Goal: Information Seeking & Learning: Check status

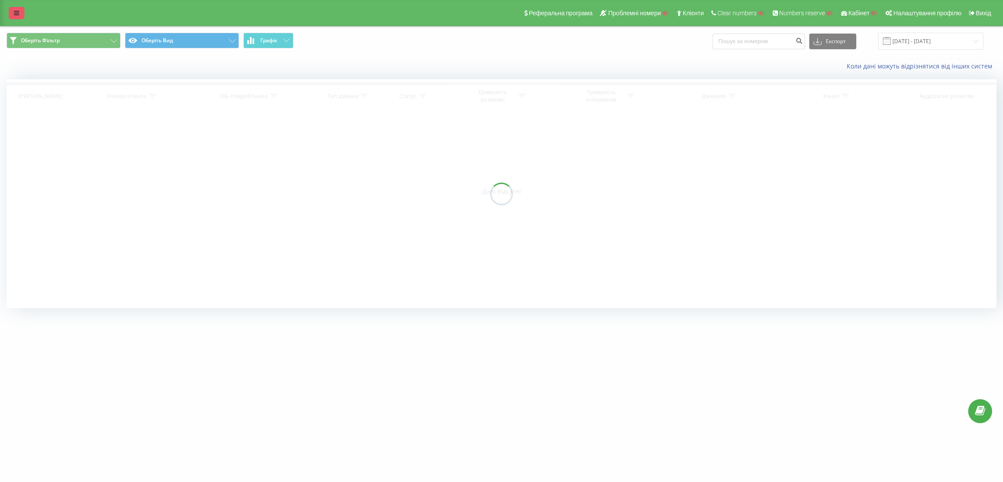
click at [16, 13] on icon at bounding box center [16, 13] width 5 height 6
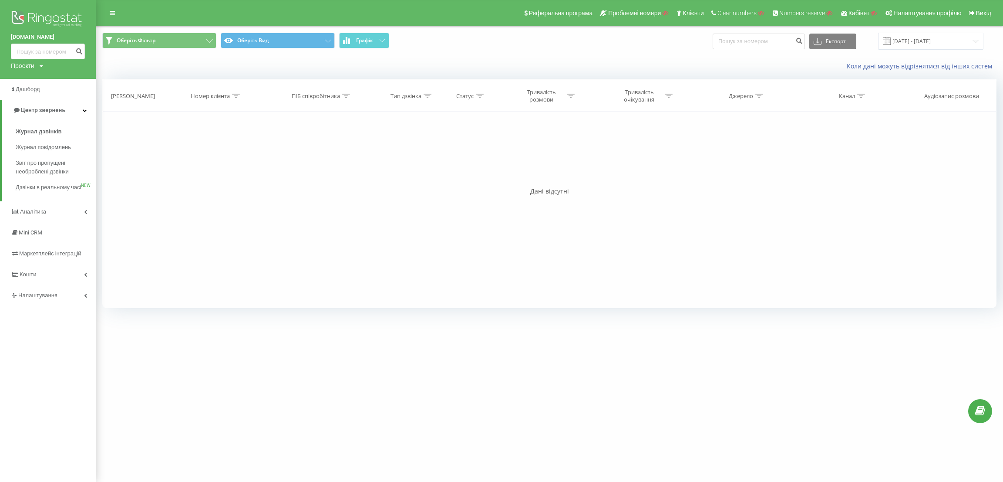
click at [54, 16] on img at bounding box center [48, 20] width 74 height 22
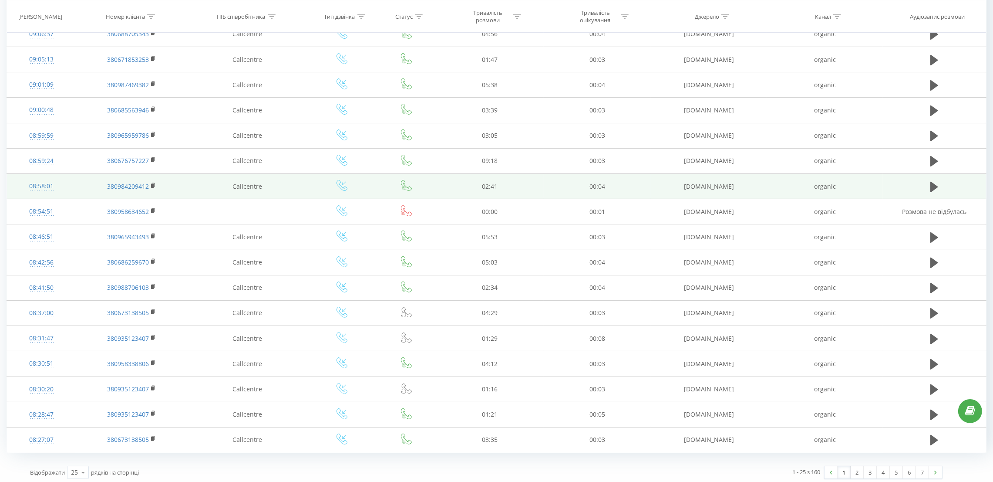
scroll to position [317, 0]
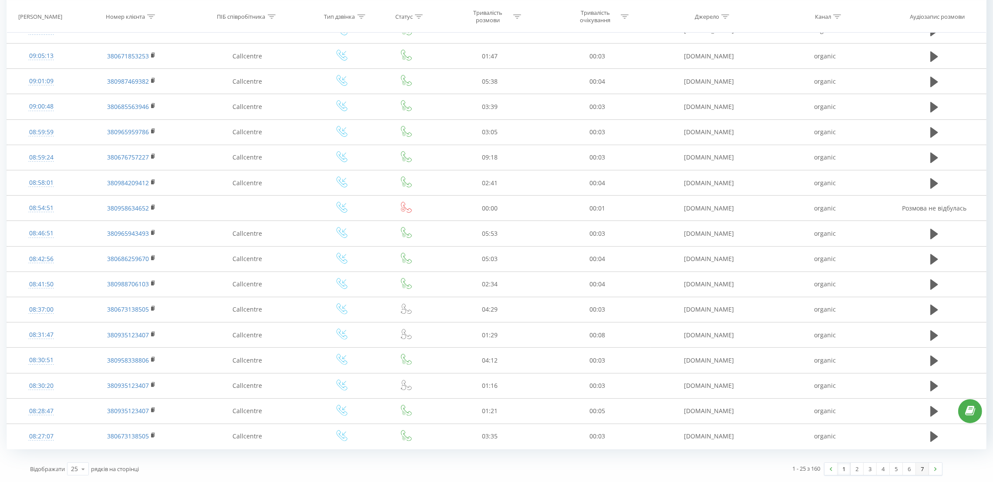
click at [923, 466] on link "7" at bounding box center [922, 468] width 13 height 12
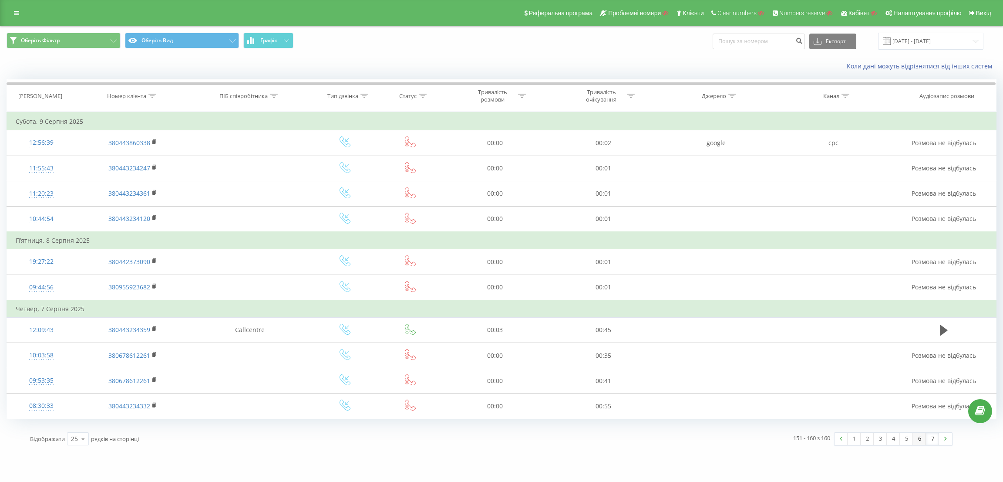
click at [917, 437] on link "6" at bounding box center [919, 438] width 13 height 12
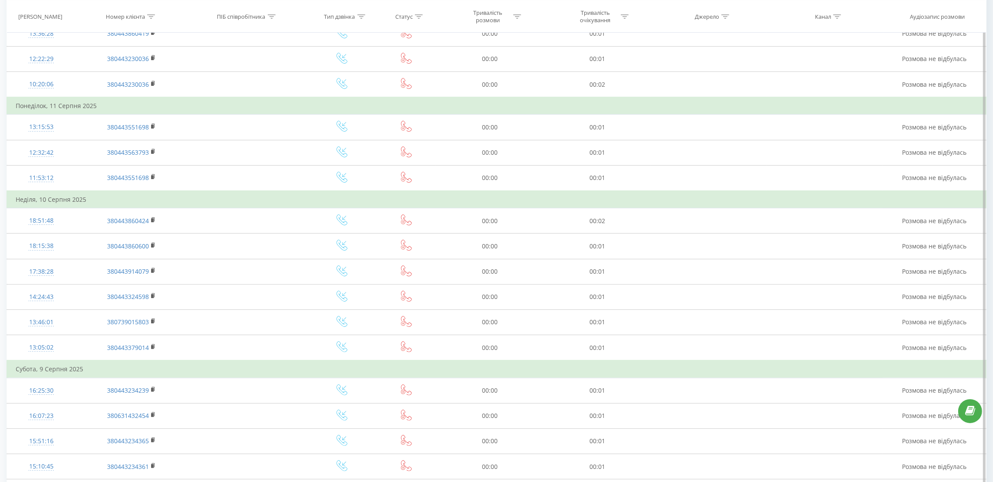
scroll to position [368, 0]
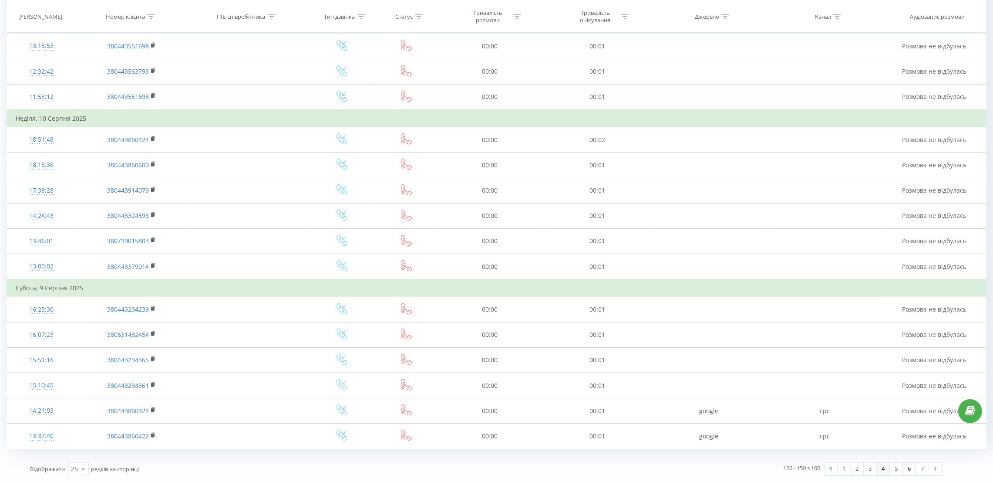
click at [880, 467] on link "4" at bounding box center [883, 468] width 13 height 12
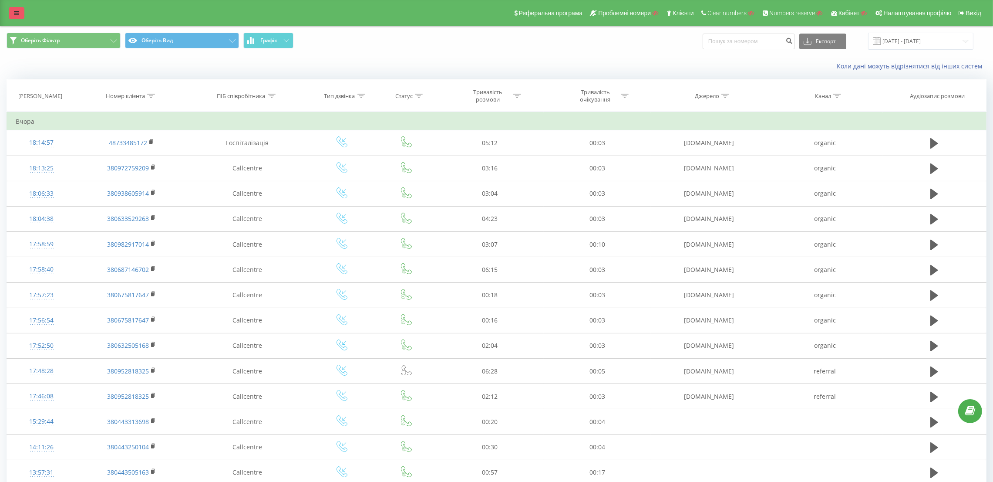
click at [10, 13] on link at bounding box center [17, 13] width 16 height 12
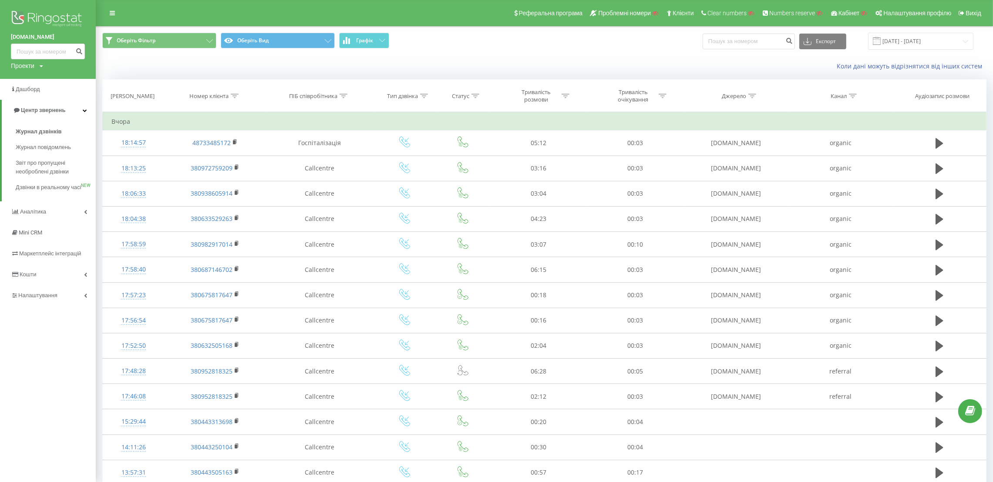
click at [21, 16] on img at bounding box center [48, 20] width 74 height 22
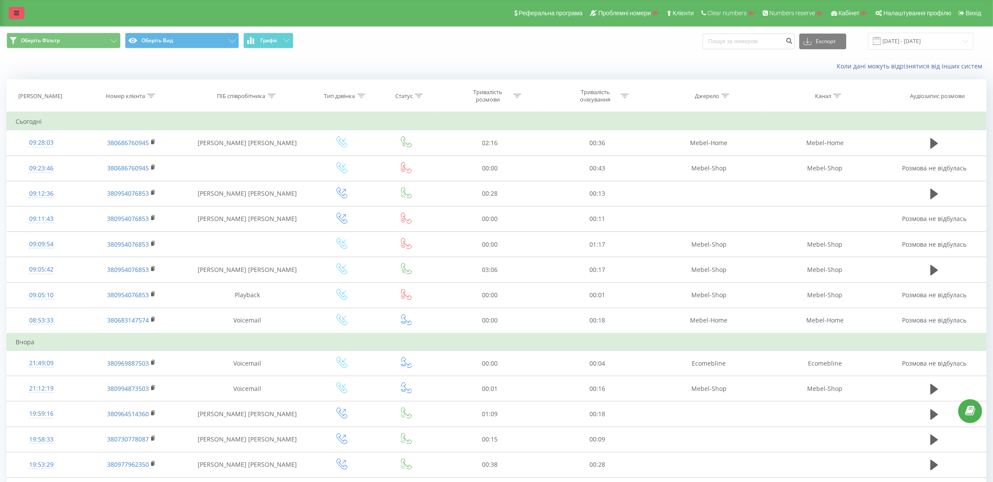
click at [15, 11] on icon at bounding box center [16, 13] width 5 height 6
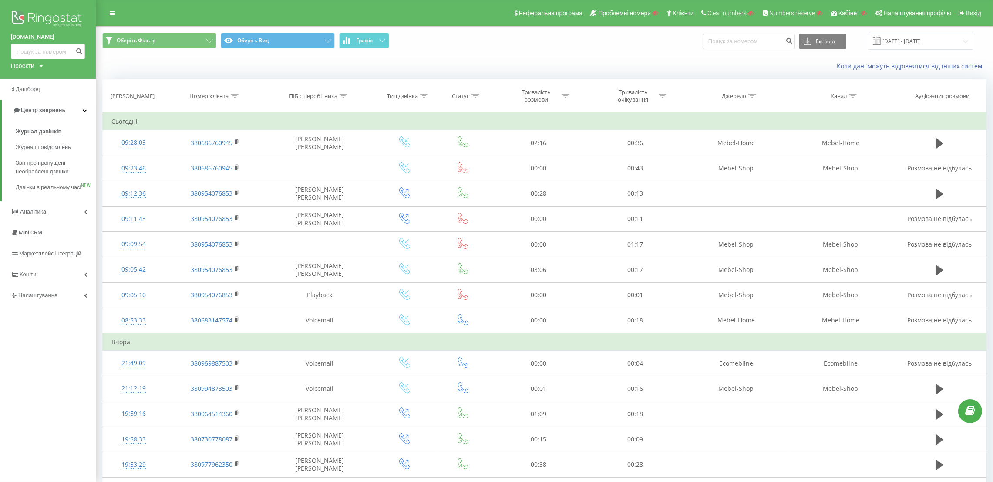
drag, startPoint x: 3, startPoint y: 34, endPoint x: 69, endPoint y: 34, distance: 65.7
click at [69, 34] on div "mebel-shop.in.ua Проекти Пошук" at bounding box center [48, 39] width 96 height 79
copy link "mebel-shop.in.ua"
click at [585, 60] on div "Коли дані можуть відрізнятися вiд інших систем" at bounding box center [544, 66] width 896 height 21
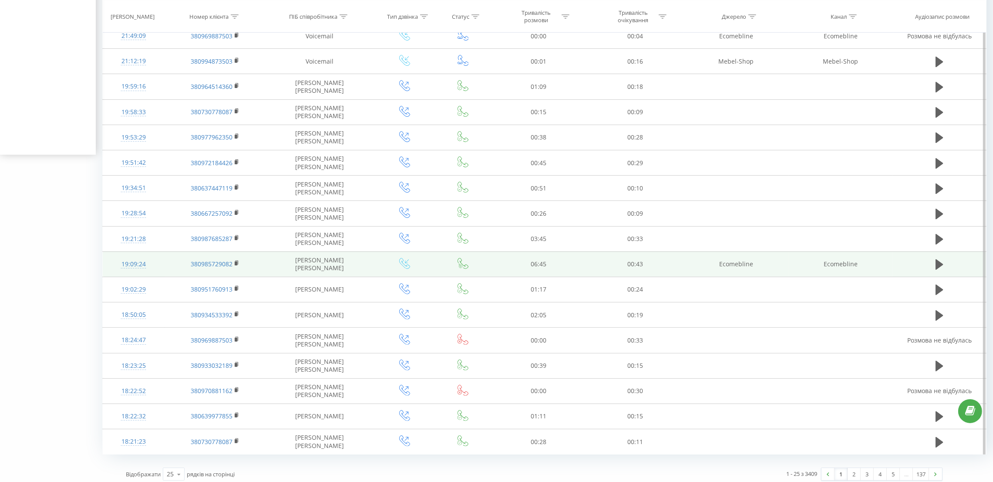
scroll to position [334, 0]
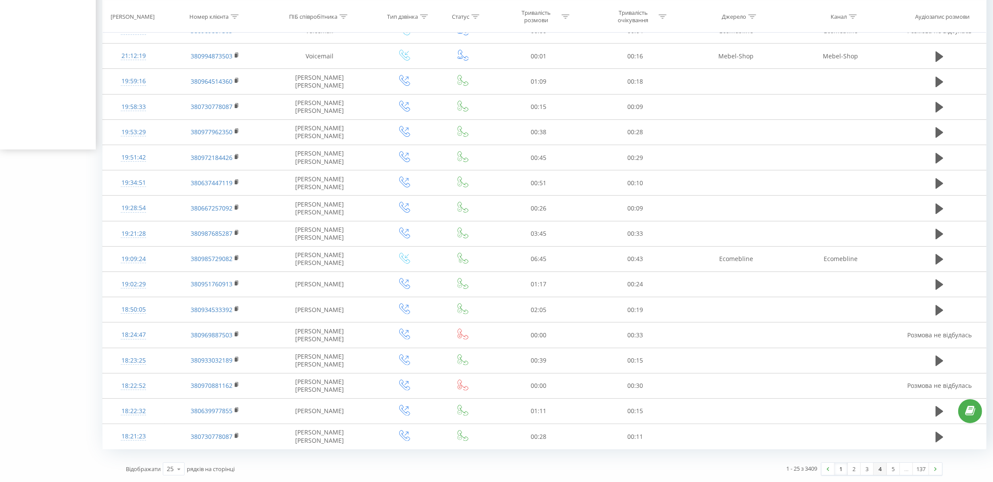
click at [874, 470] on link "4" at bounding box center [880, 468] width 13 height 12
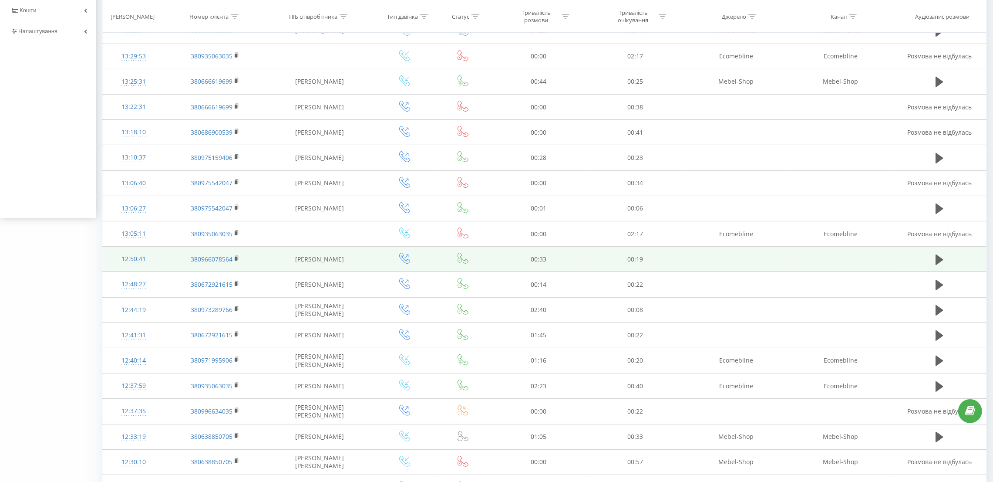
scroll to position [317, 0]
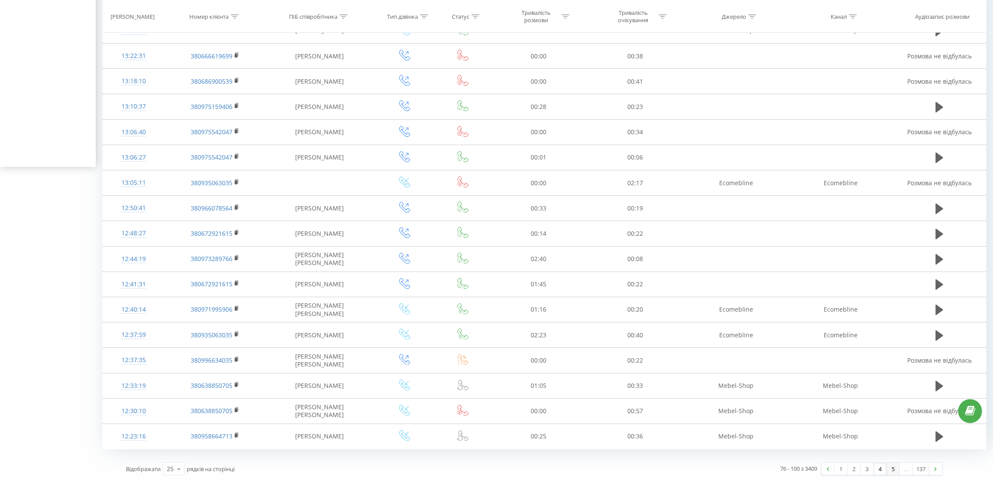
click at [893, 466] on link "5" at bounding box center [893, 468] width 13 height 12
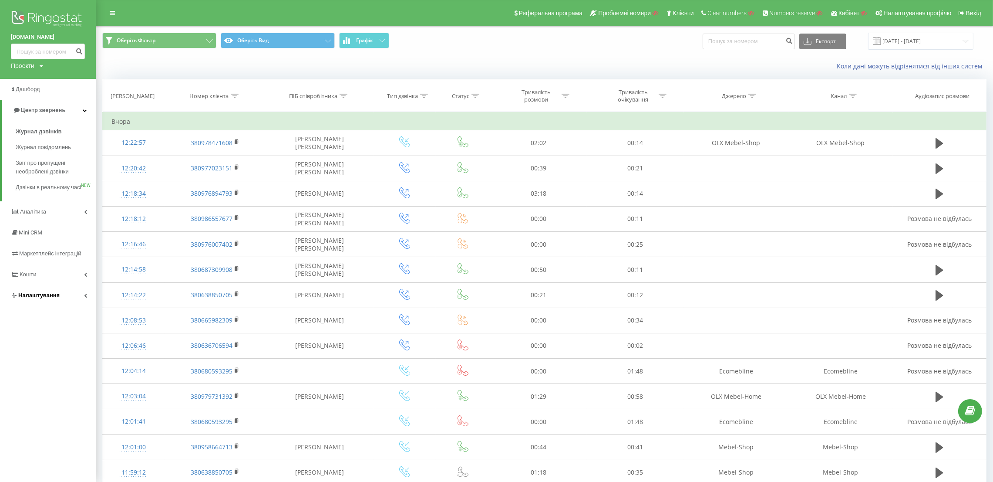
click at [49, 298] on span "Налаштування" at bounding box center [38, 295] width 41 height 7
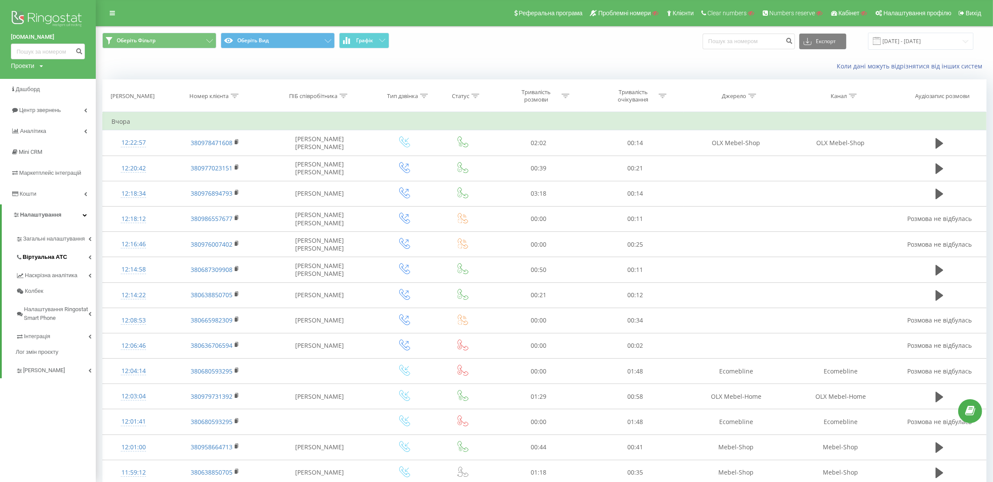
click at [56, 259] on span "Віртуальна АТС" at bounding box center [45, 257] width 44 height 9
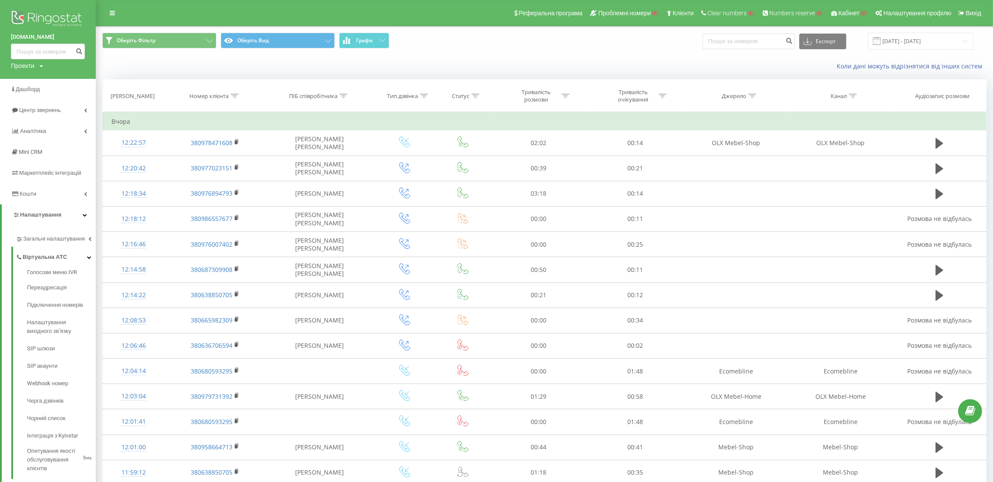
click at [59, 22] on img at bounding box center [48, 20] width 74 height 22
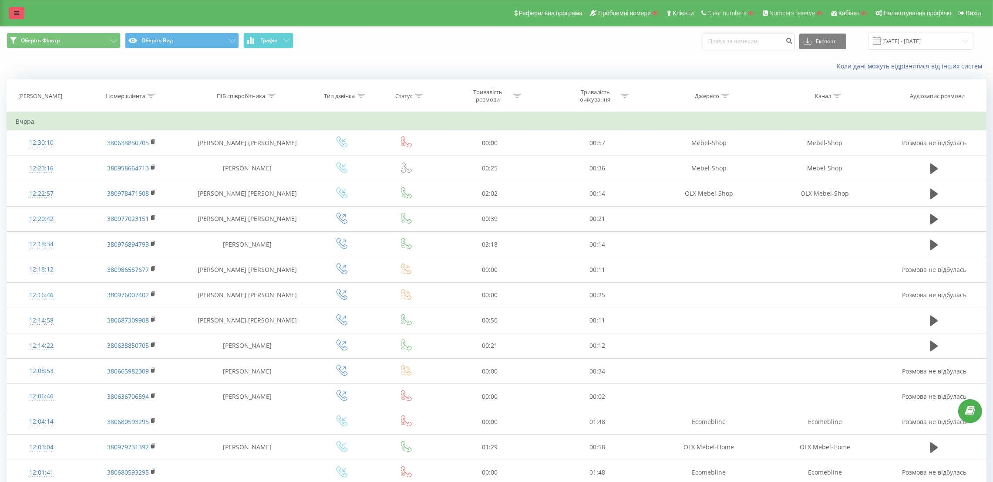
click at [19, 9] on link at bounding box center [17, 13] width 16 height 12
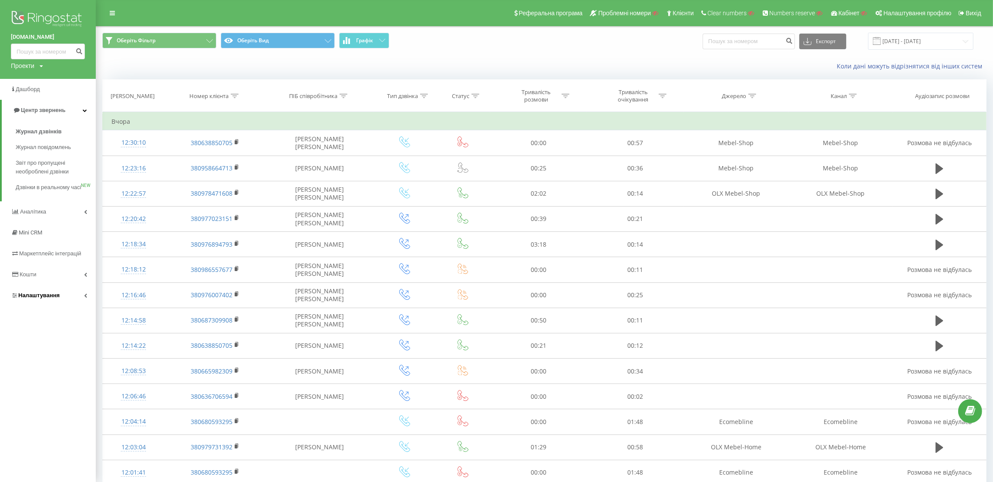
click at [60, 297] on link "Налаштування" at bounding box center [48, 295] width 96 height 21
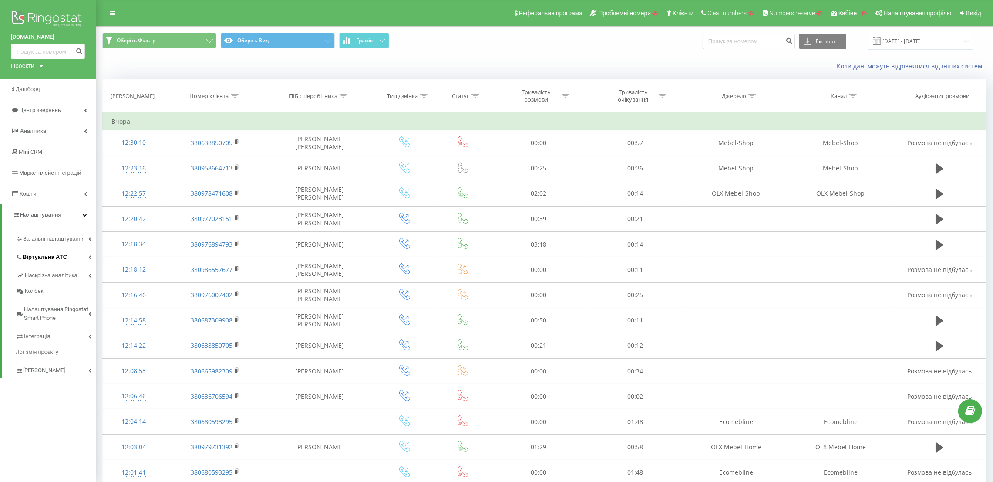
click at [57, 261] on span "Віртуальна АТС" at bounding box center [45, 257] width 44 height 9
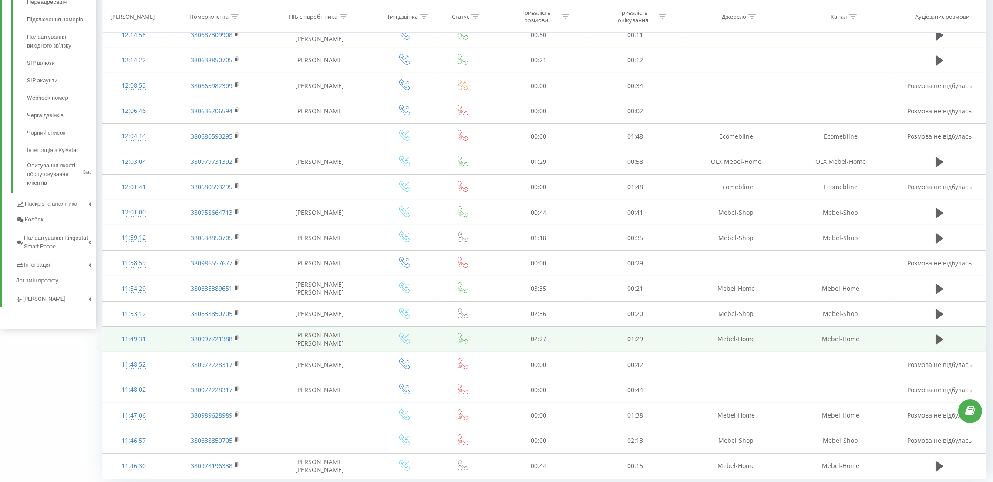
scroll to position [317, 0]
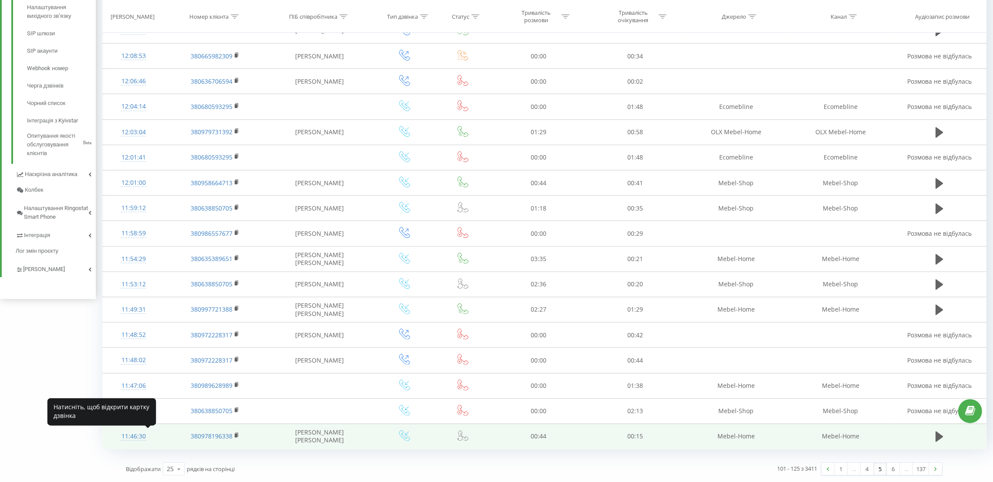
click at [132, 434] on div "11:46:30" at bounding box center [133, 436] width 44 height 17
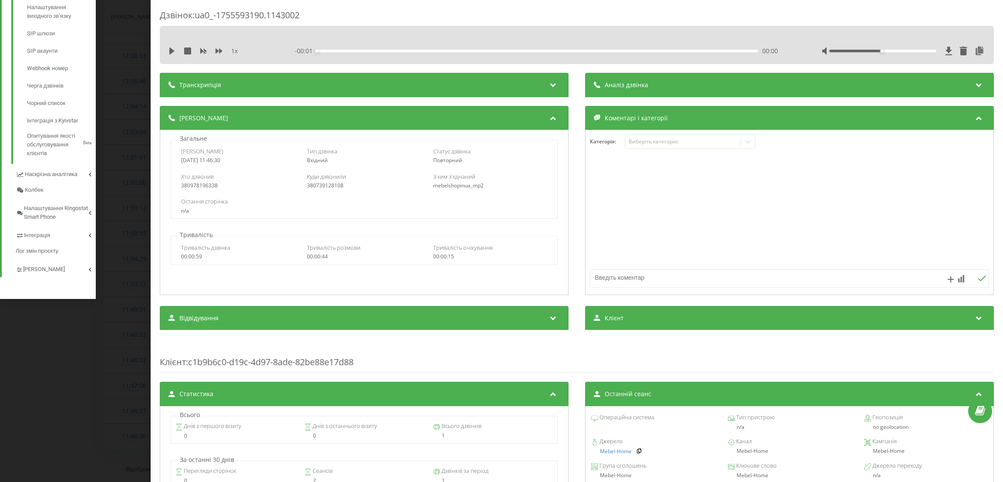
click at [121, 352] on div "Дзвінок : ua0_-1755593190.1143002 1 x - 00:01 00:00 00:00 Транскрипція Для AI-а…" at bounding box center [501, 241] width 1003 height 482
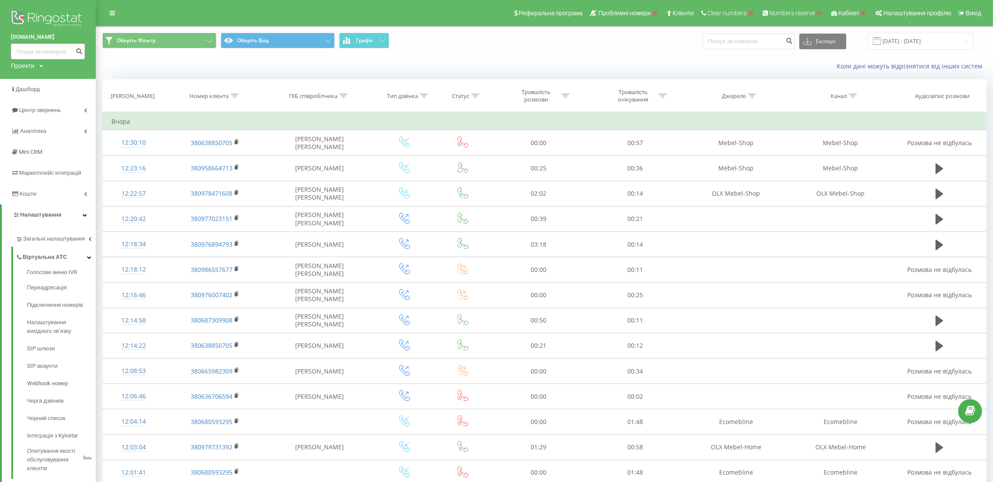
click at [44, 26] on img at bounding box center [48, 20] width 74 height 22
